Goal: Task Accomplishment & Management: Use online tool/utility

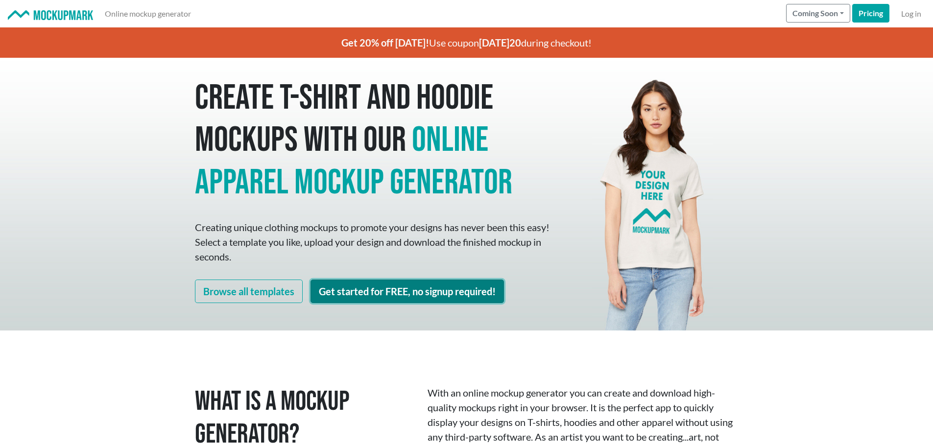
click at [413, 293] on link "Get started for FREE, no signup required!" at bounding box center [408, 292] width 194 height 24
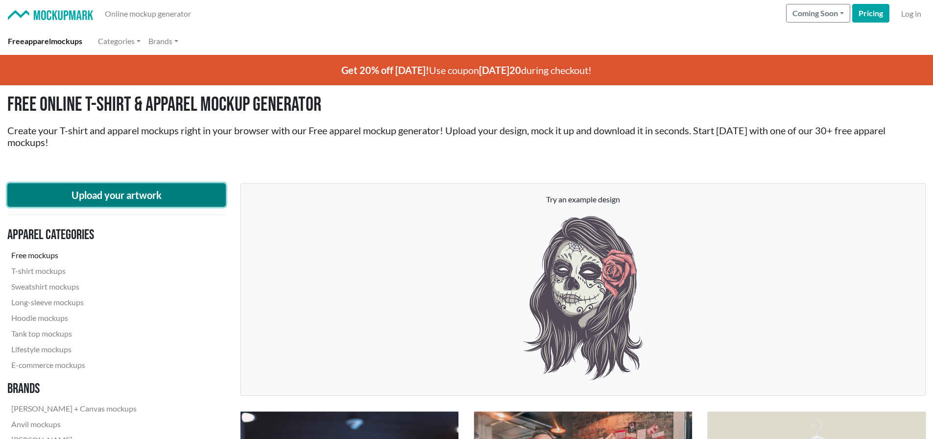
click at [142, 192] on button "Upload your artwork" at bounding box center [116, 195] width 218 height 24
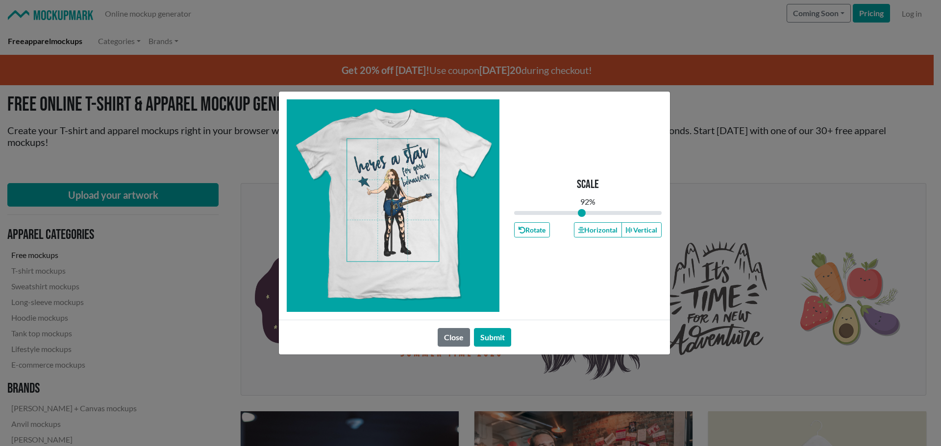
drag, startPoint x: 587, startPoint y: 213, endPoint x: 581, endPoint y: 213, distance: 5.9
type input "0.92"
click at [581, 213] on input "range" at bounding box center [588, 213] width 148 height 11
click at [487, 335] on button "Submit" at bounding box center [492, 337] width 37 height 19
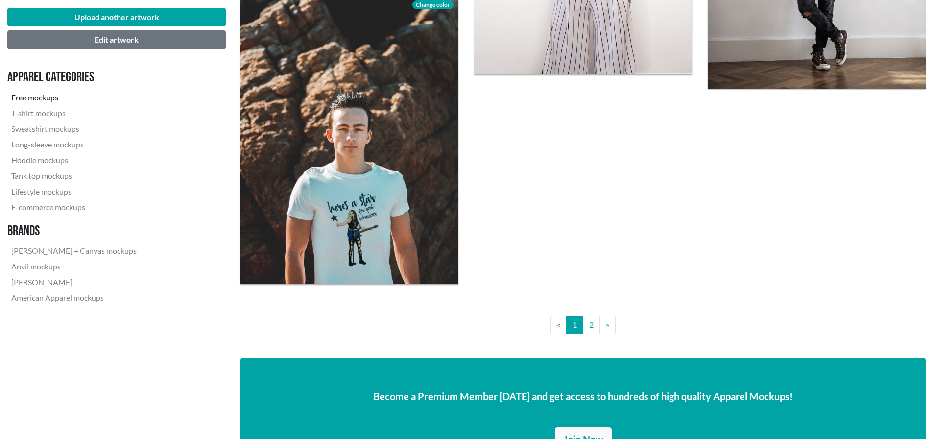
scroll to position [2449, 0]
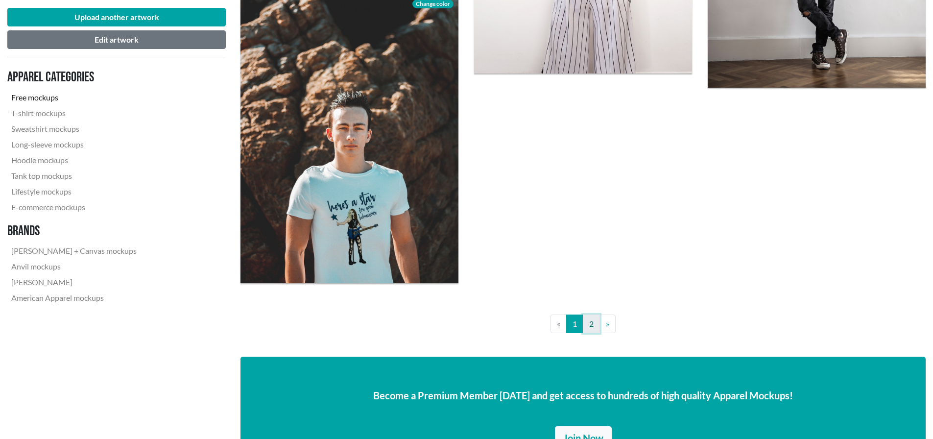
click at [588, 326] on link "2" at bounding box center [591, 324] width 17 height 19
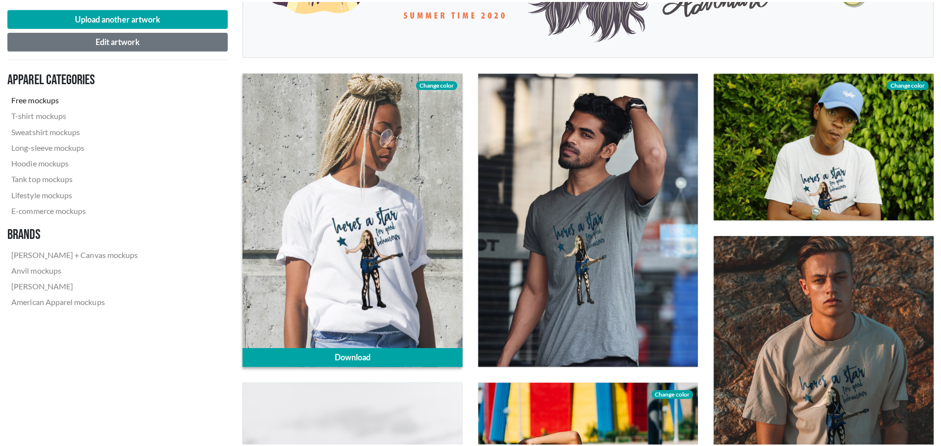
scroll to position [343, 0]
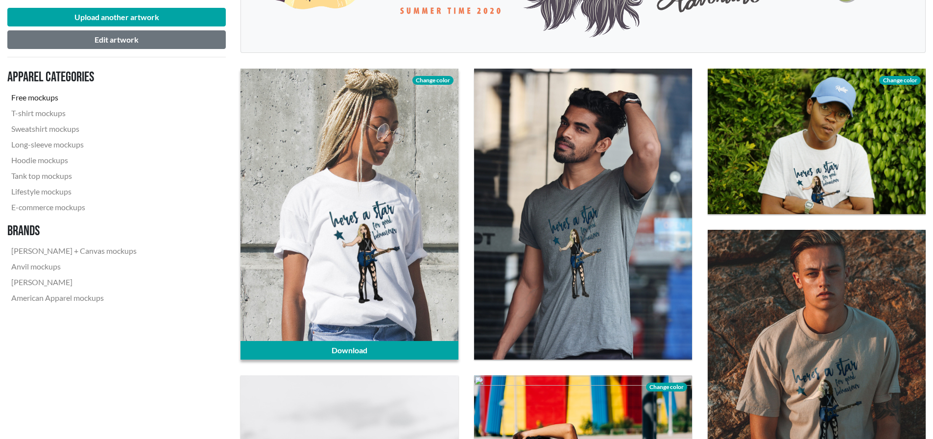
click at [430, 82] on span "Change color" at bounding box center [432, 80] width 41 height 9
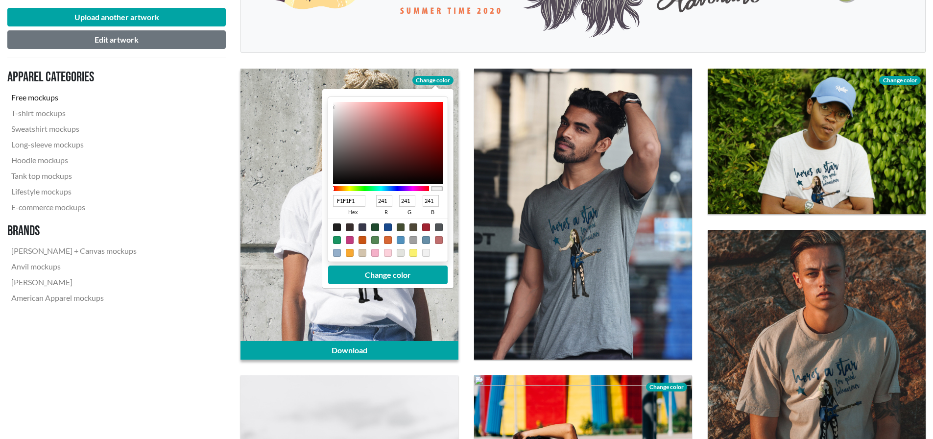
click at [428, 227] on div at bounding box center [426, 227] width 8 height 8
type input "A02331"
type input "160"
type input "35"
type input "49"
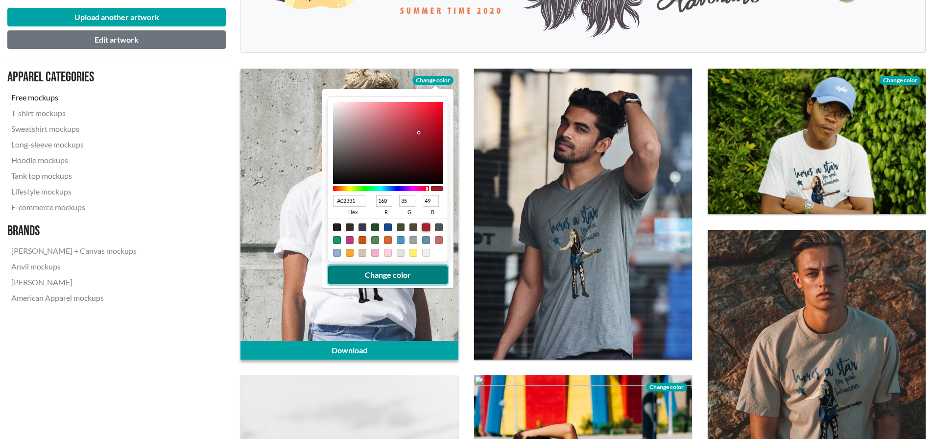
click at [415, 273] on button "Change color" at bounding box center [388, 275] width 120 height 19
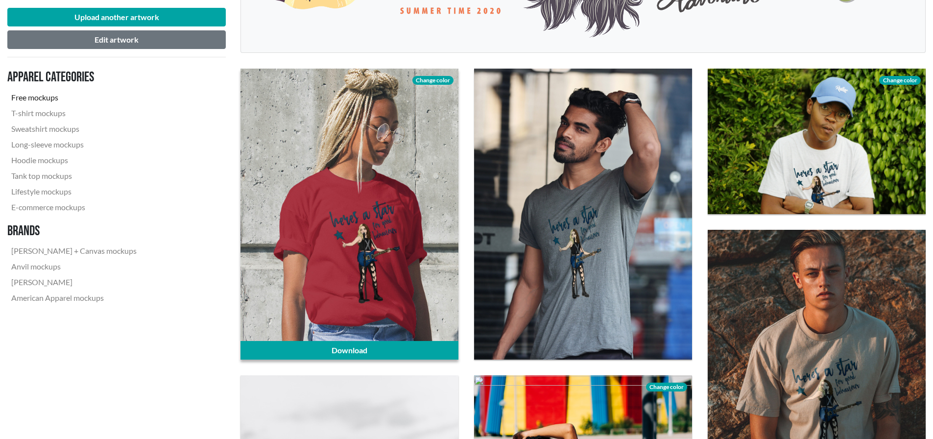
click at [437, 80] on span "Change color" at bounding box center [432, 80] width 41 height 9
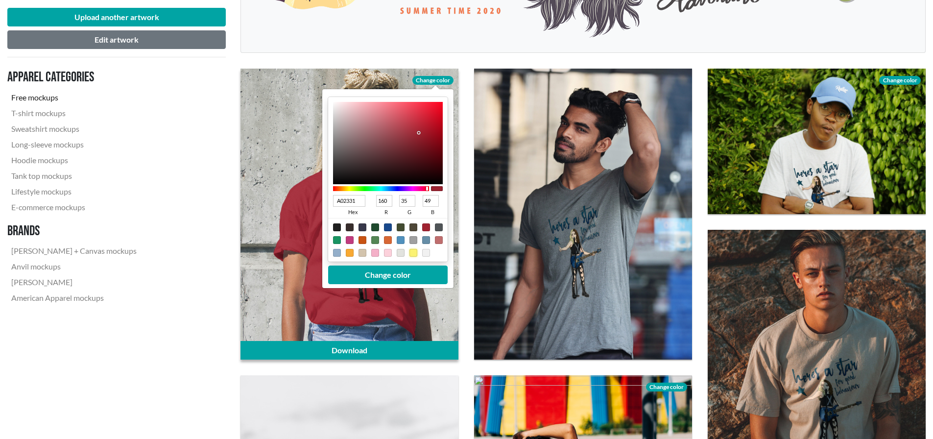
click at [414, 251] on div at bounding box center [414, 253] width 8 height 8
type input "FBF271"
type input "251"
type input "242"
type input "113"
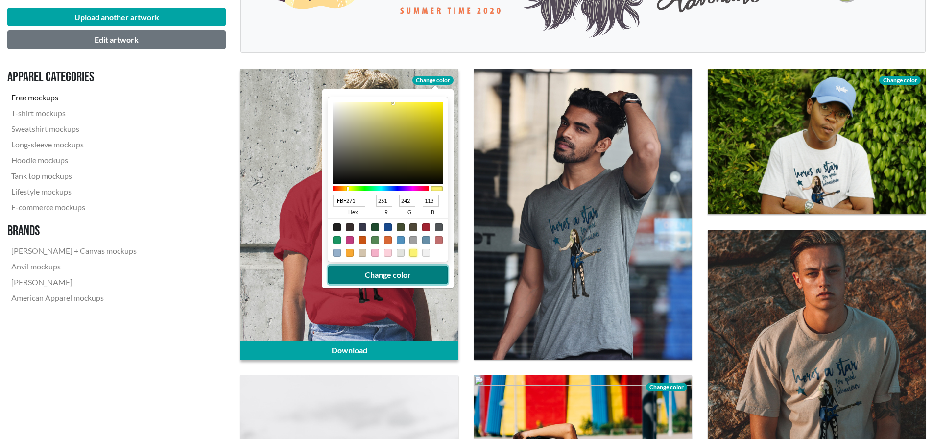
click at [417, 272] on button "Change color" at bounding box center [388, 275] width 120 height 19
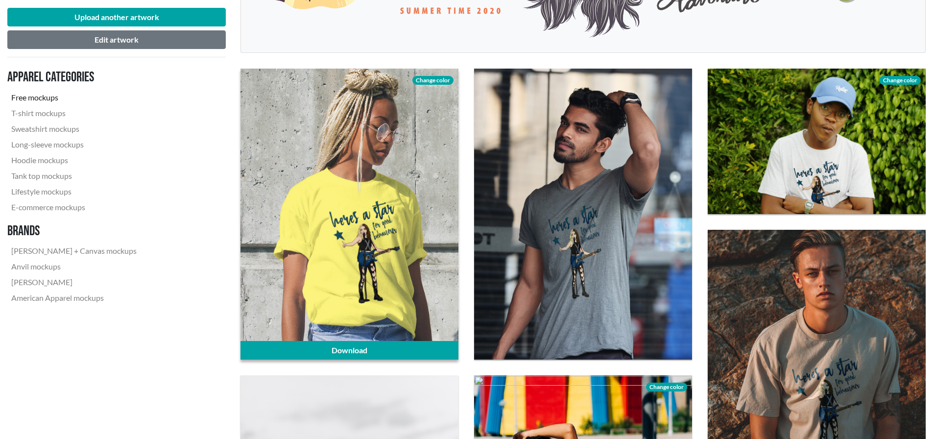
click at [433, 82] on span "Change color" at bounding box center [432, 80] width 41 height 9
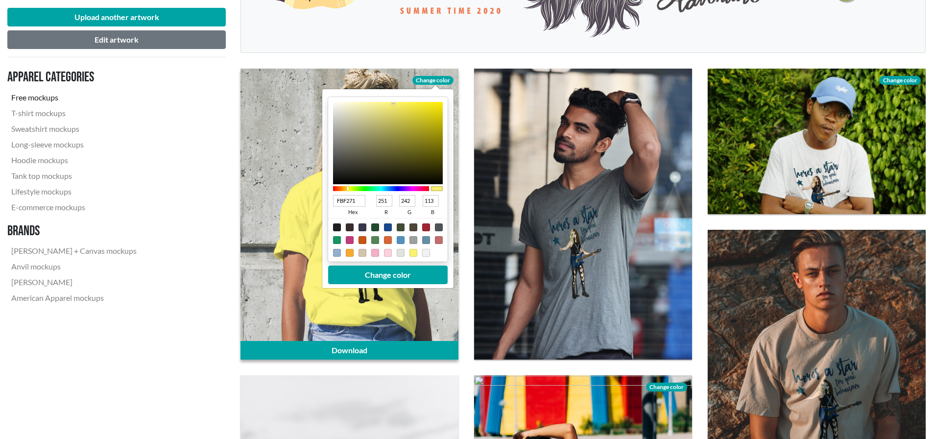
click at [424, 252] on div at bounding box center [426, 253] width 8 height 8
type input "F1F1F1"
type input "241"
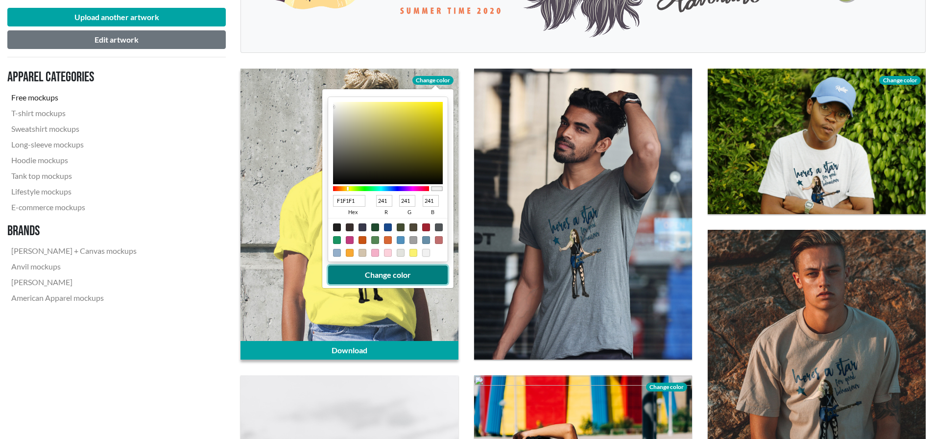
click at [400, 272] on button "Change color" at bounding box center [388, 275] width 120 height 19
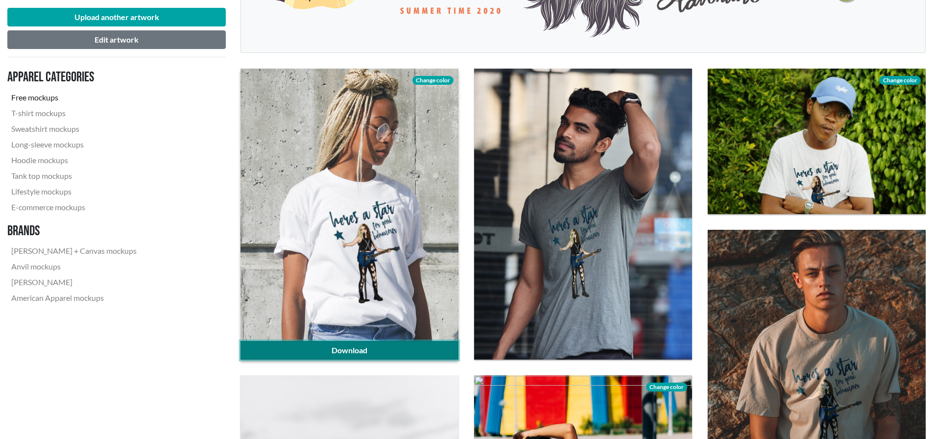
click at [362, 344] on link "Download" at bounding box center [350, 350] width 218 height 19
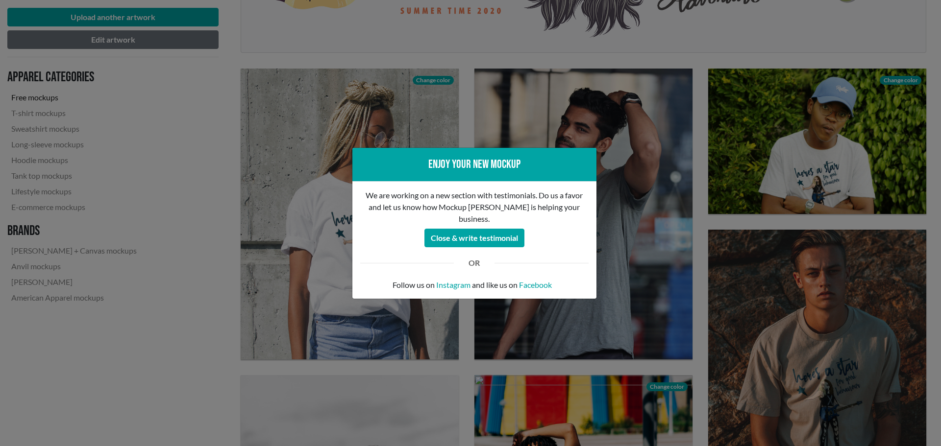
click at [197, 100] on div "Enjoy your new mockup We are working on a new section with testimonials. Do us …" at bounding box center [470, 223] width 941 height 446
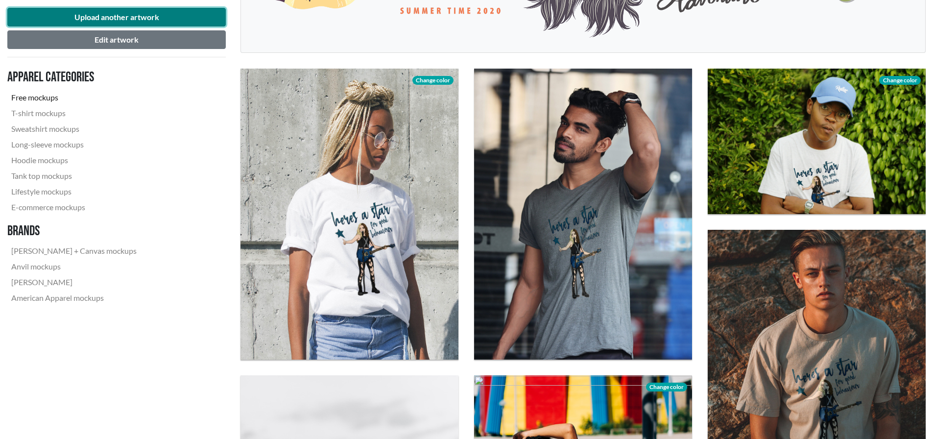
click at [130, 17] on button "Upload another artwork" at bounding box center [116, 17] width 218 height 19
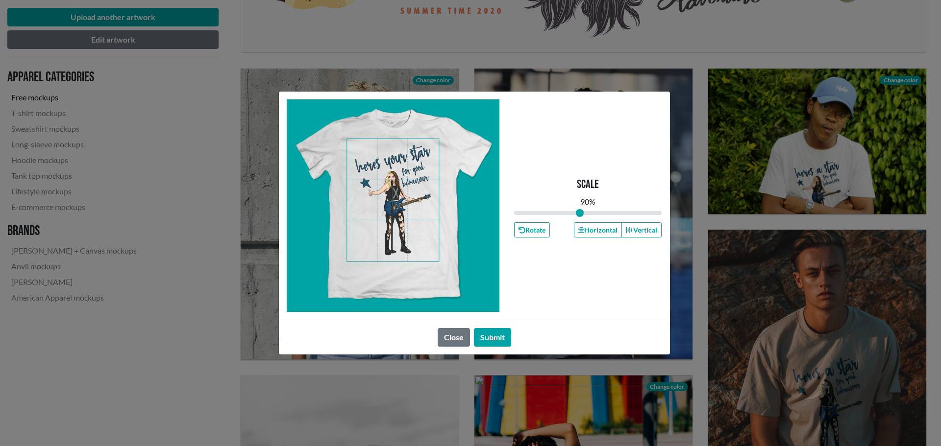
drag, startPoint x: 588, startPoint y: 215, endPoint x: 580, endPoint y: 217, distance: 9.0
type input "0.89"
click at [580, 217] on input "range" at bounding box center [588, 213] width 148 height 11
click at [395, 190] on span at bounding box center [393, 200] width 92 height 122
click at [594, 232] on button "Horizontal" at bounding box center [598, 229] width 48 height 15
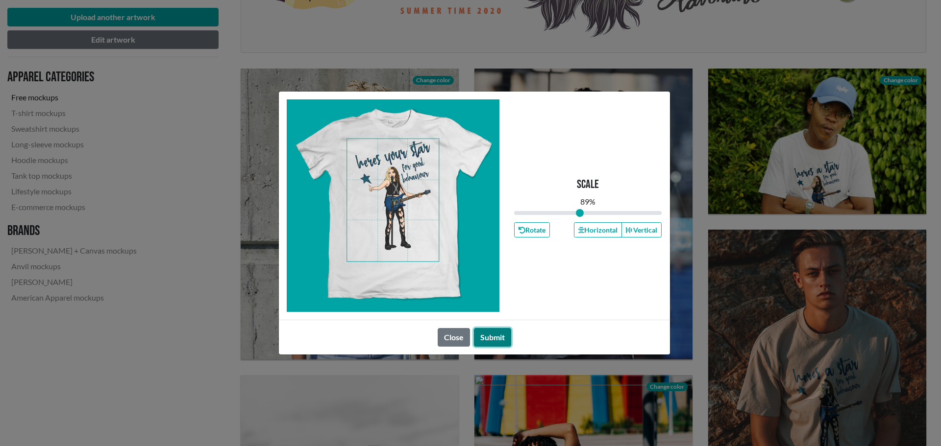
click at [494, 336] on button "Submit" at bounding box center [492, 337] width 37 height 19
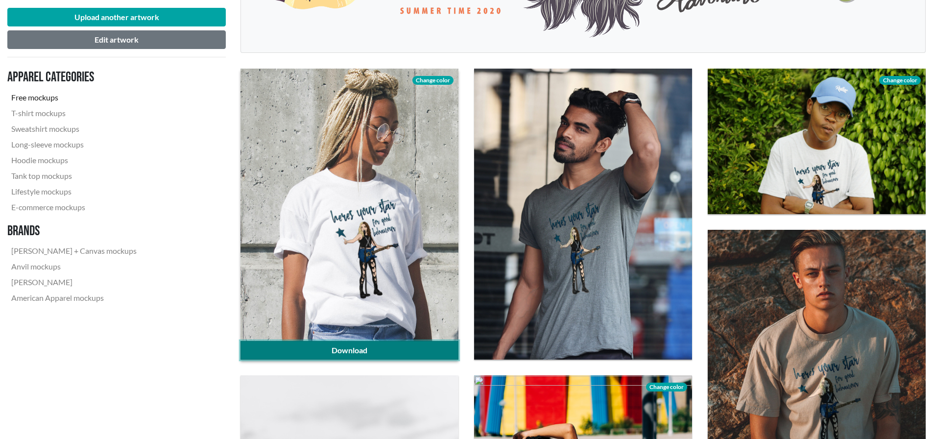
click at [392, 345] on link "Download" at bounding box center [350, 350] width 218 height 19
